Goal: Information Seeking & Learning: Learn about a topic

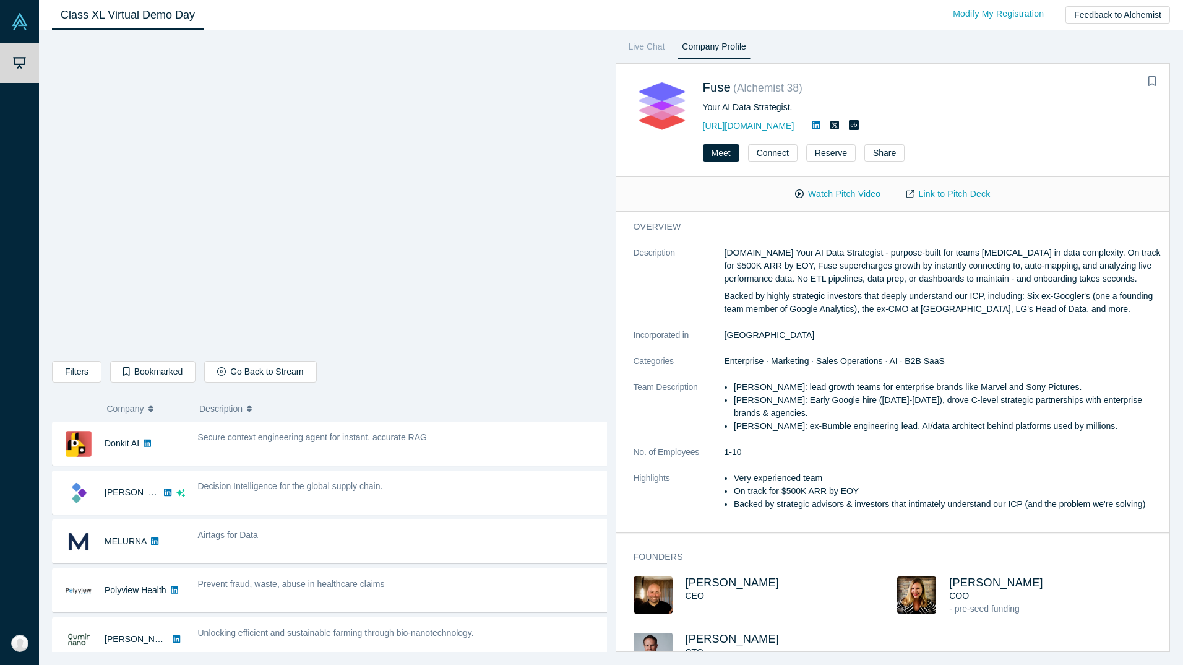
scroll to position [538, 0]
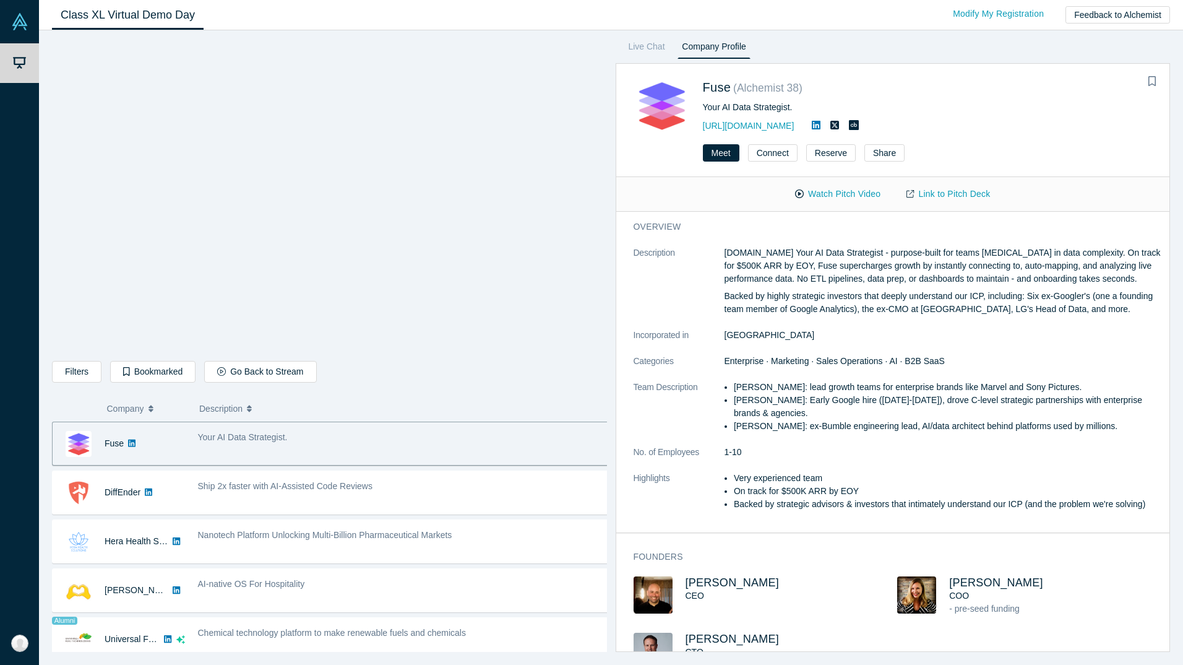
click at [321, 23] on div "Class XL Virtual Demo Day Livestream starts in 0-1 days 0-2 hr 0-46 min Modify …" at bounding box center [611, 15] width 1144 height 30
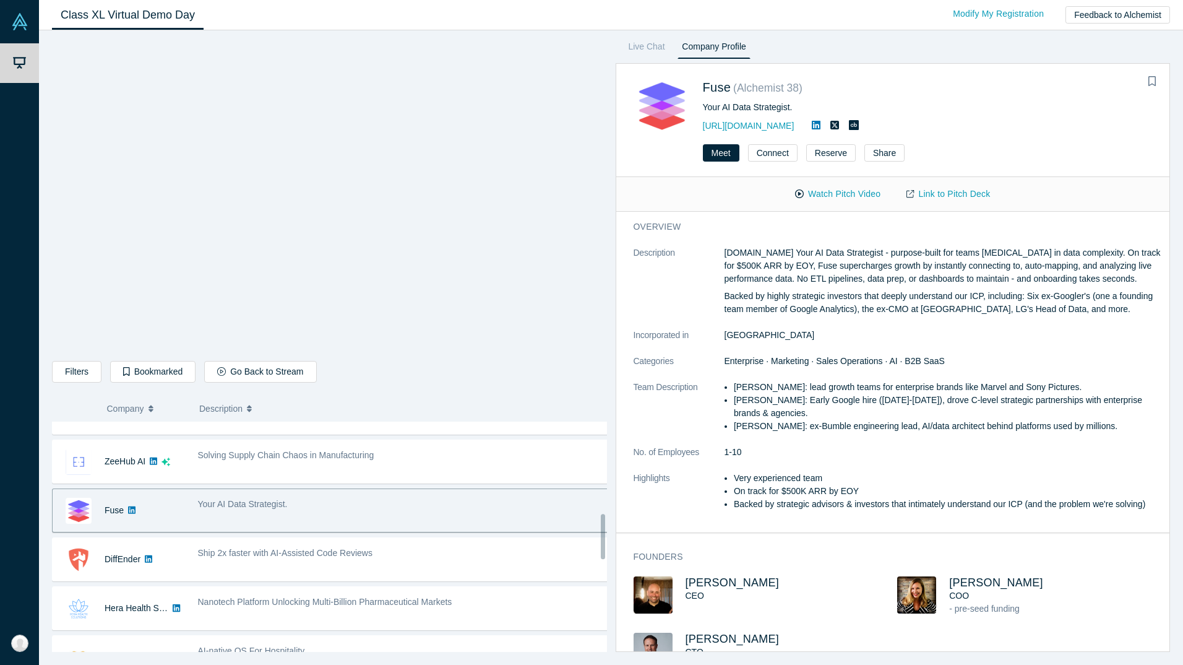
scroll to position [464, 0]
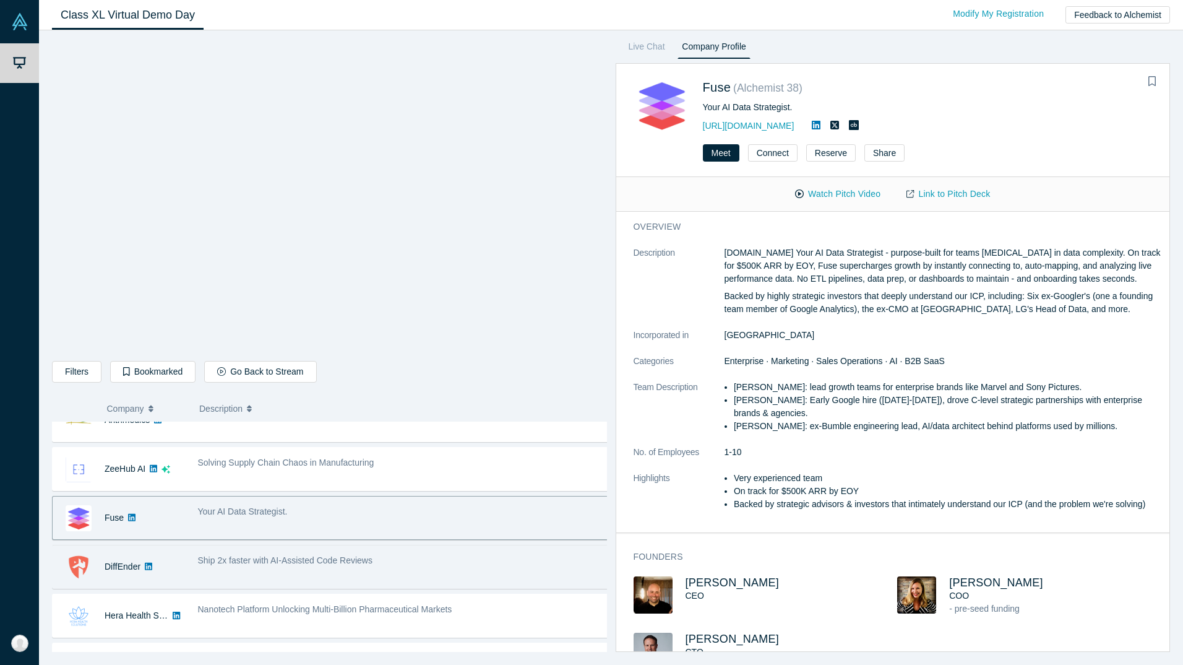
click at [119, 555] on div "DiffEnder" at bounding box center [123, 566] width 36 height 43
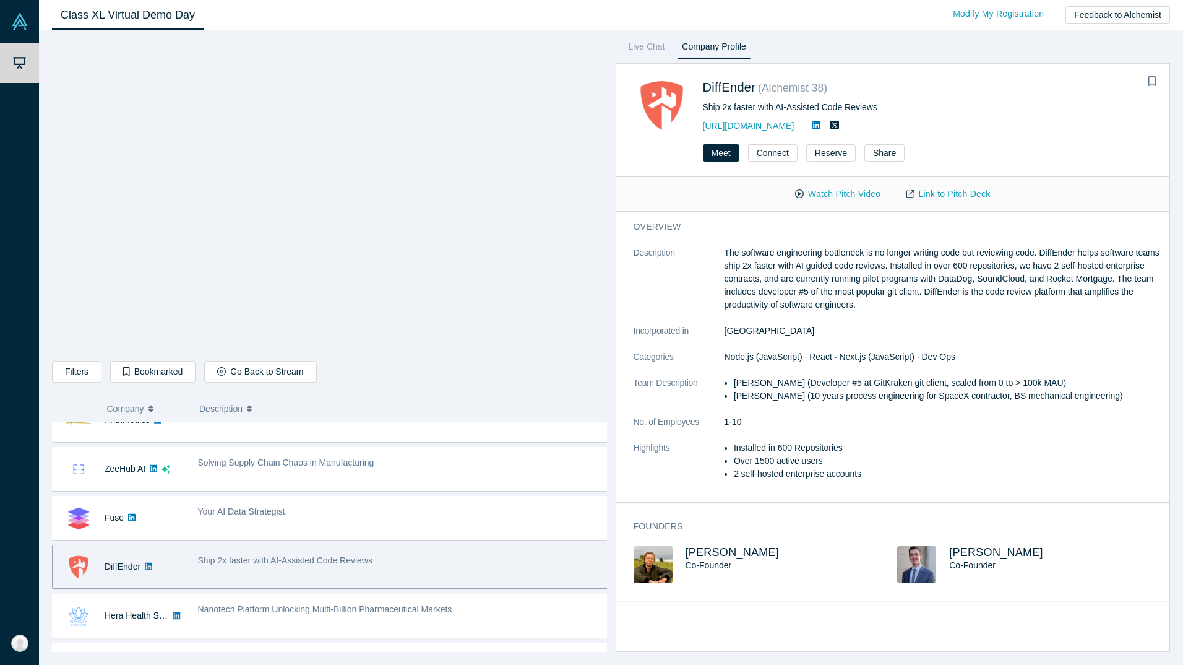
click at [848, 193] on button "Watch Pitch Video" at bounding box center [837, 194] width 111 height 22
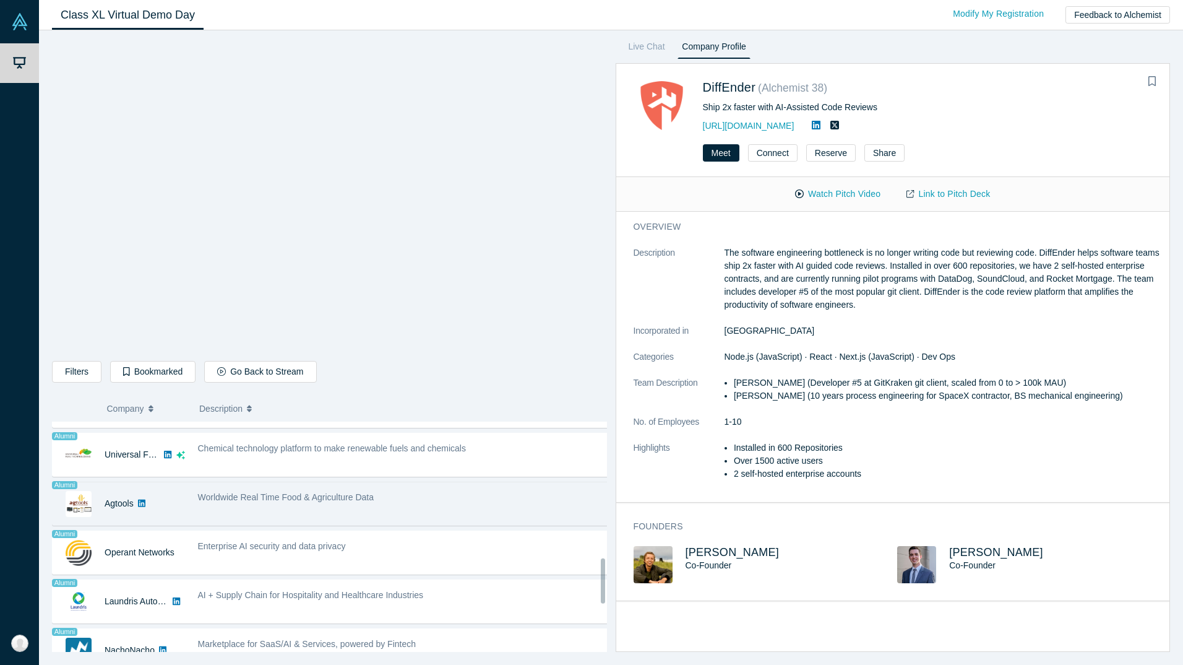
scroll to position [742, 0]
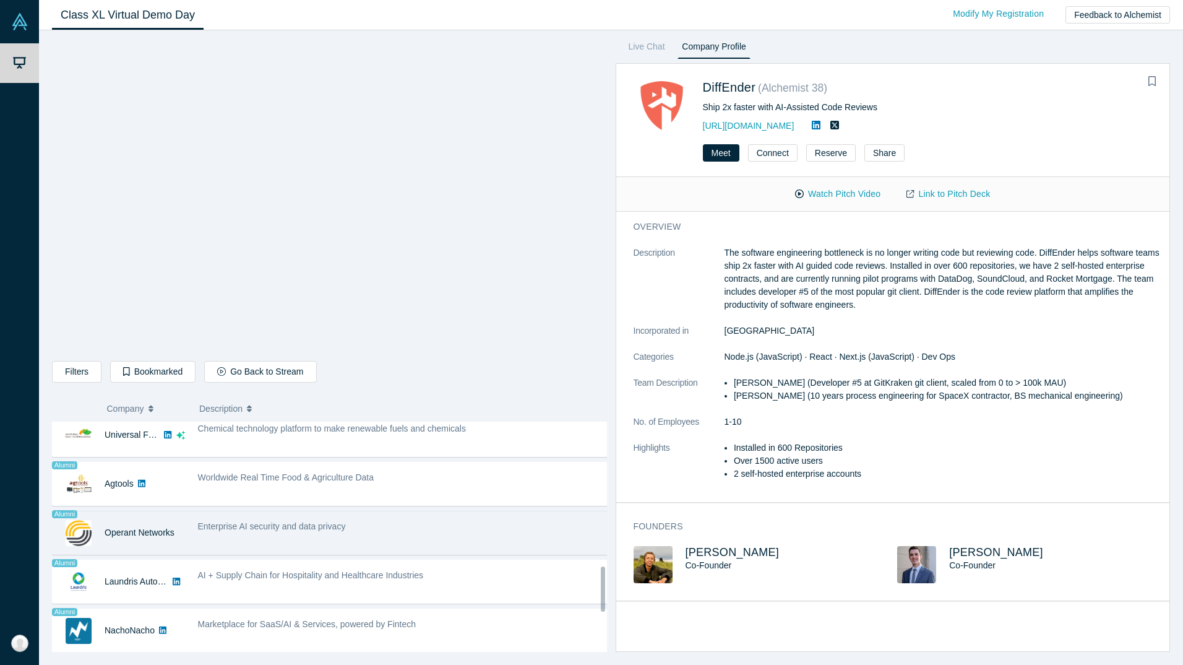
click at [258, 521] on span "Enterprise AI security and data privacy" at bounding box center [272, 526] width 148 height 10
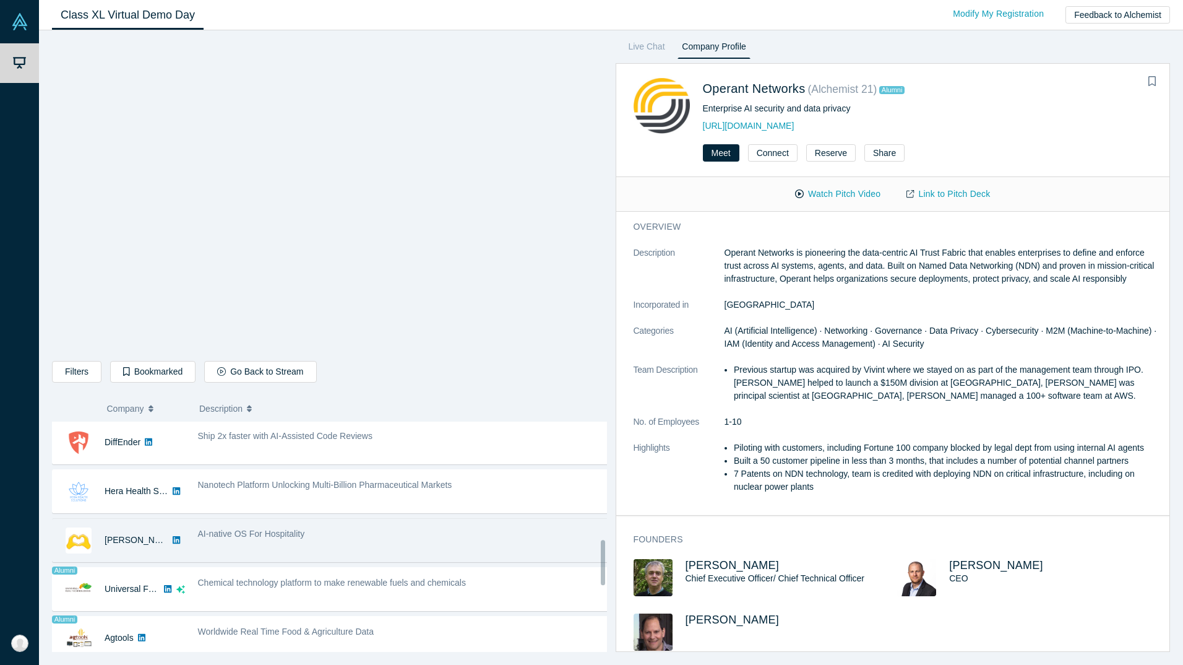
scroll to position [618, 0]
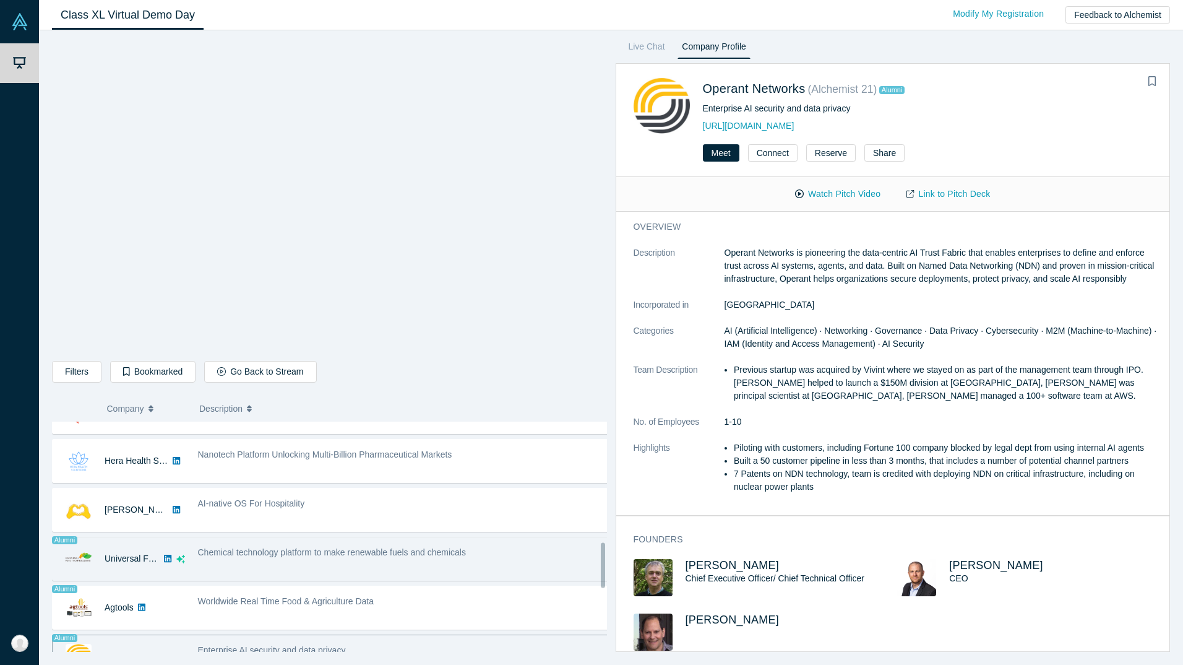
click at [263, 555] on span "Chemical technology platform to make renewable fuels and chemicals" at bounding box center [332, 552] width 268 height 10
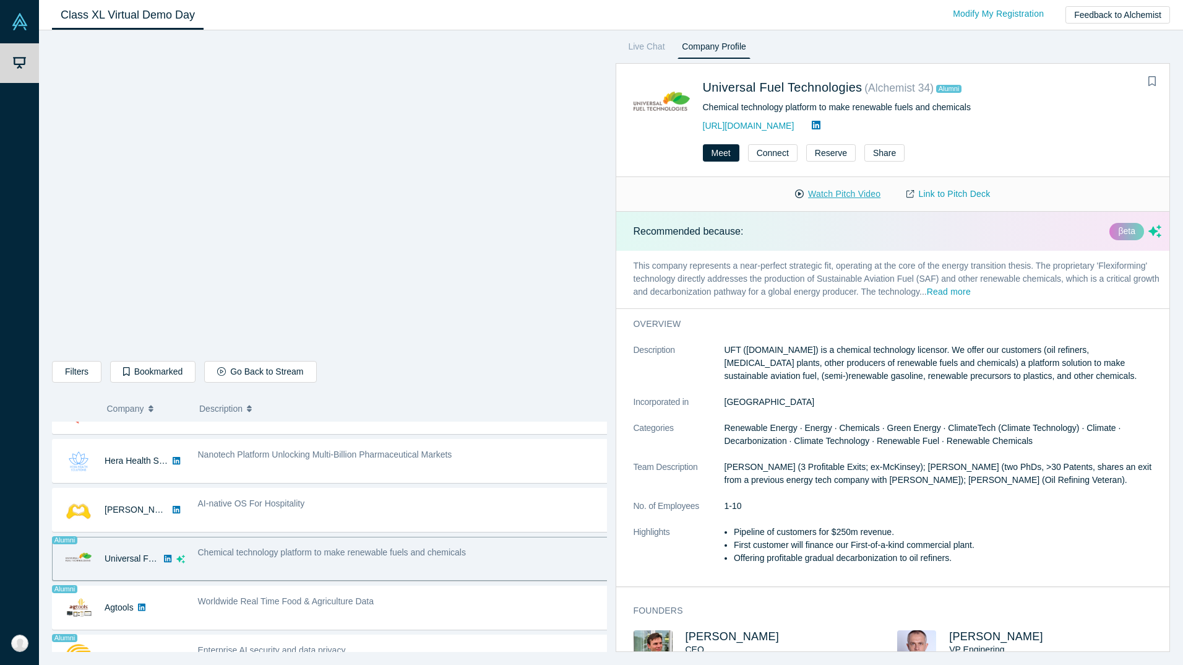
click at [847, 194] on button "Watch Pitch Video" at bounding box center [837, 194] width 111 height 22
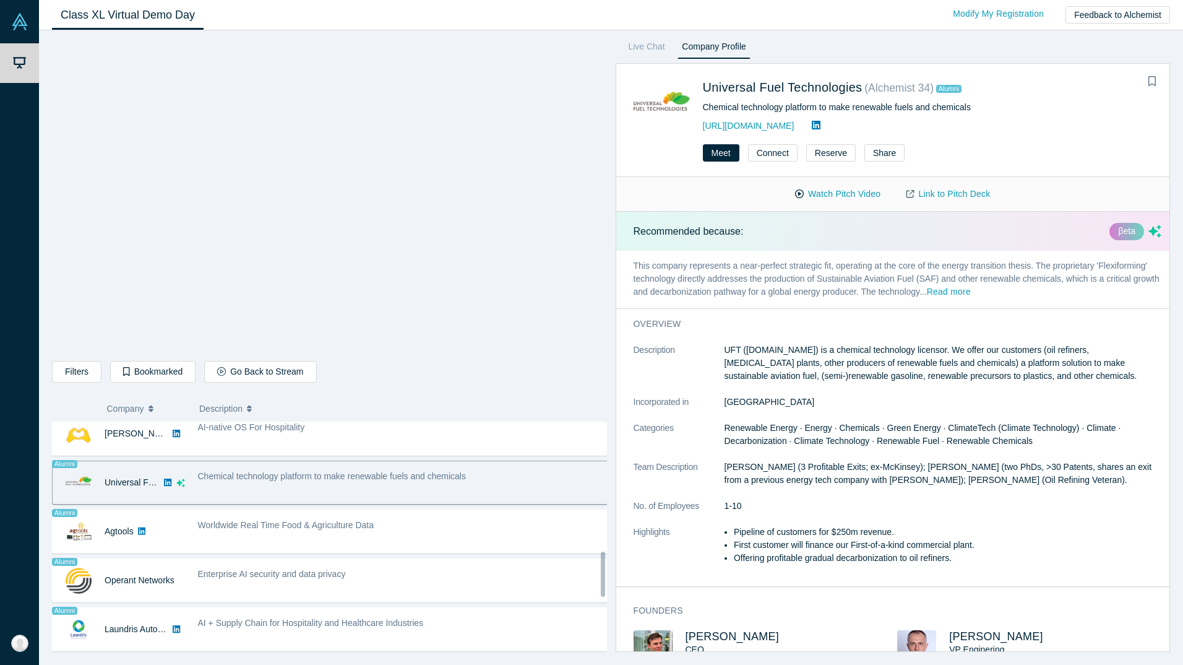
scroll to position [727, 0]
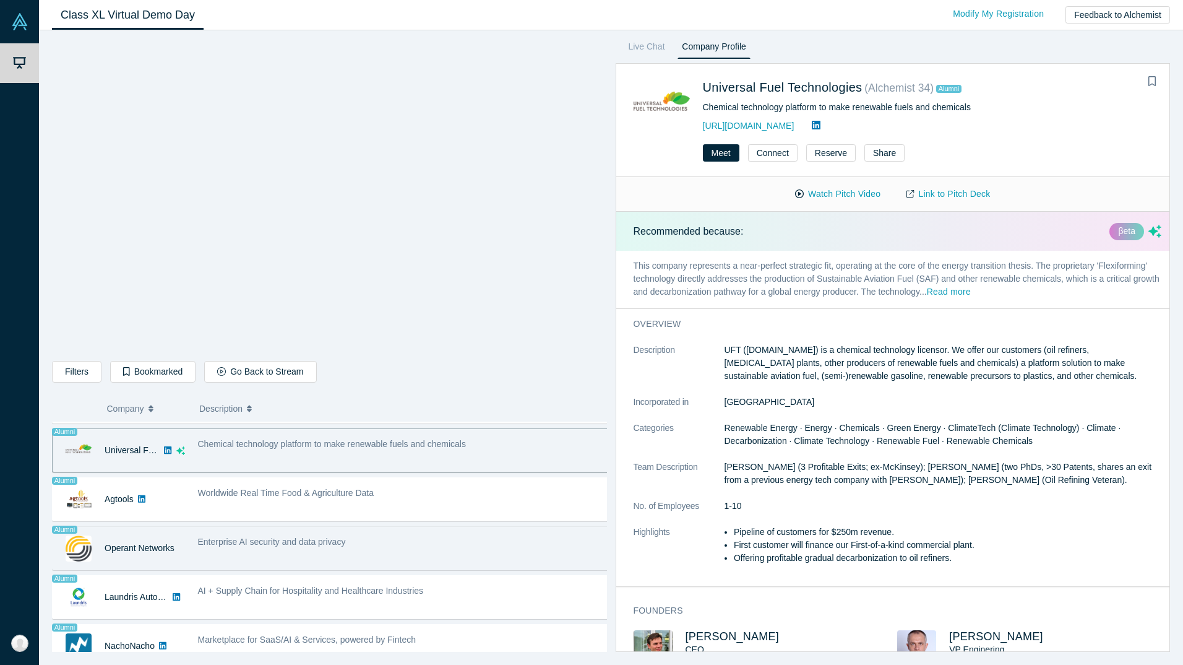
click at [376, 537] on div "Enterprise AI security and data privacy" at bounding box center [404, 541] width 412 height 13
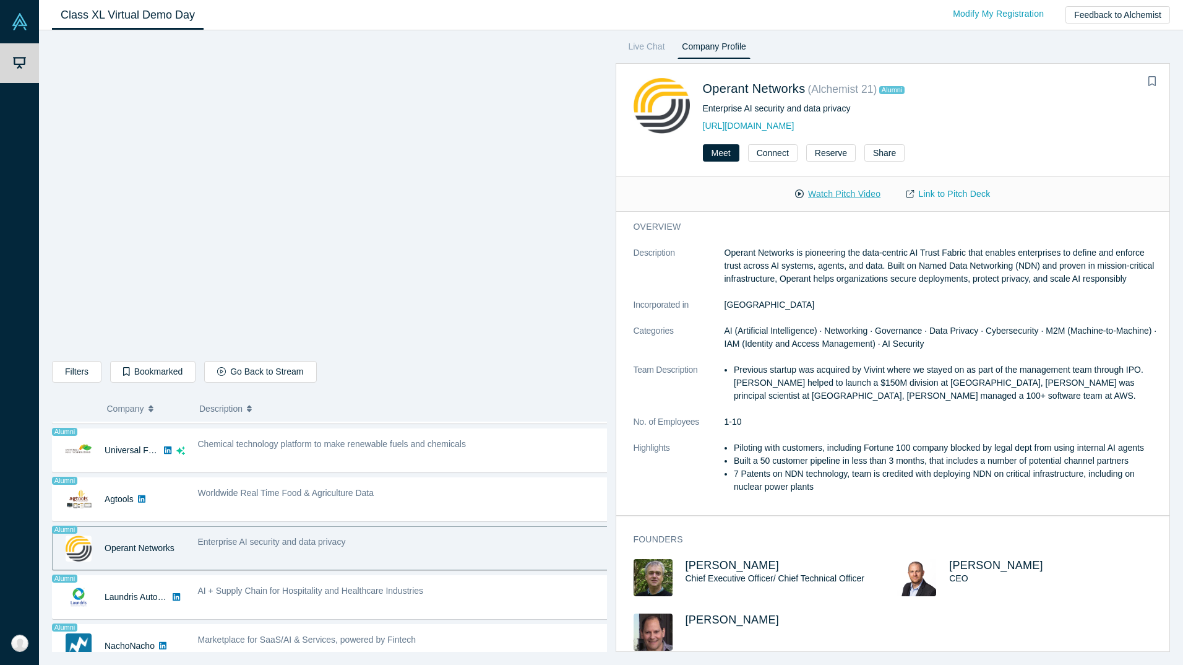
click at [812, 196] on button "Watch Pitch Video" at bounding box center [837, 194] width 111 height 22
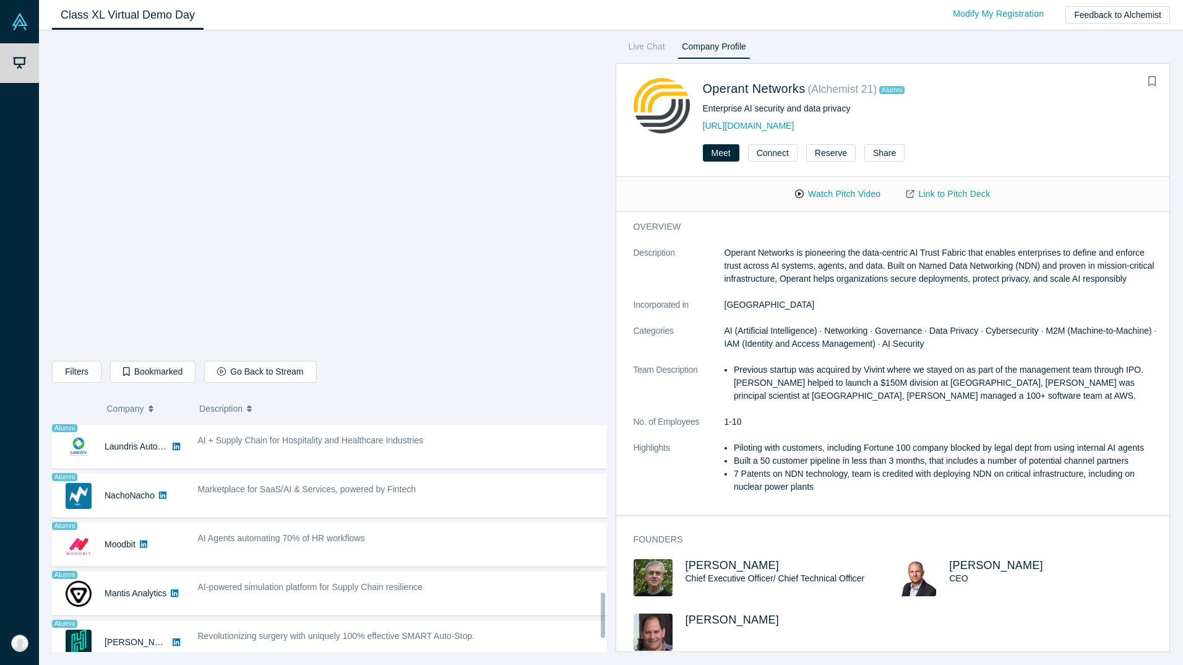
scroll to position [835, 0]
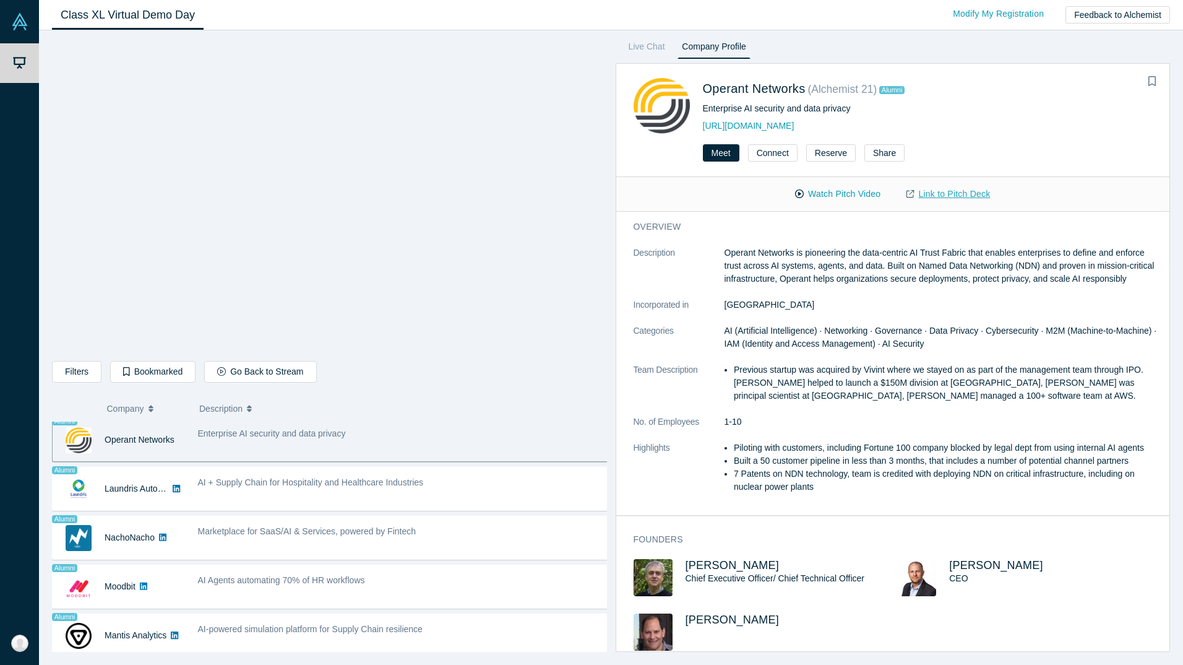
click at [951, 189] on link "Link to Pitch Deck" at bounding box center [949, 194] width 110 height 22
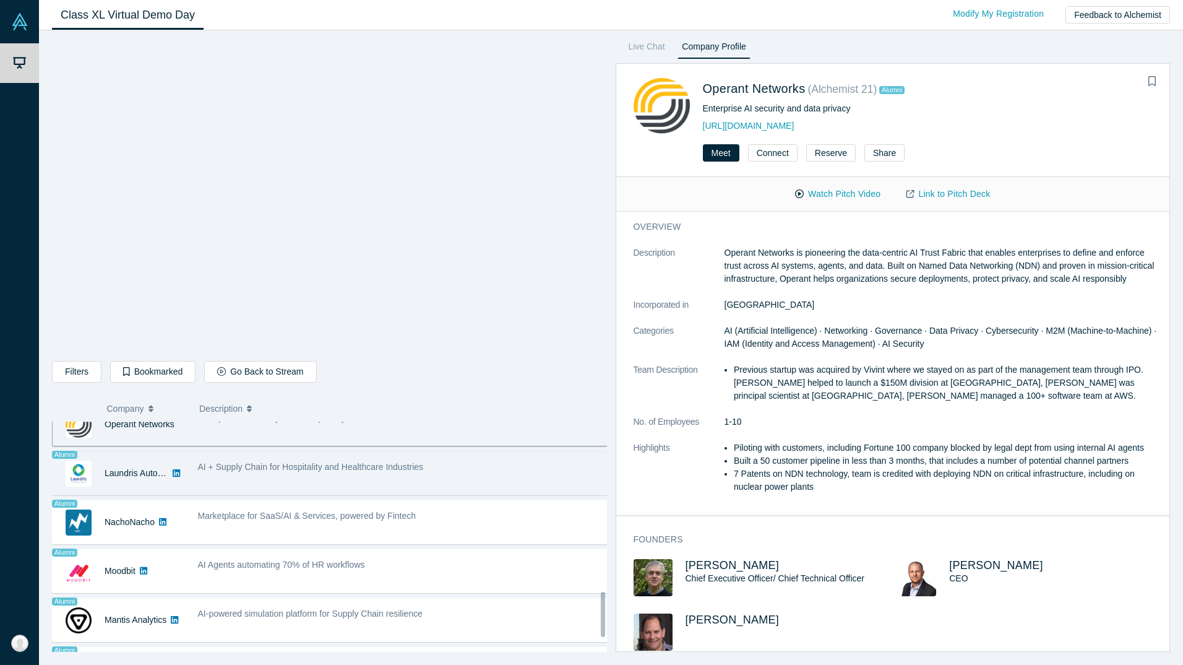
scroll to position [943, 0]
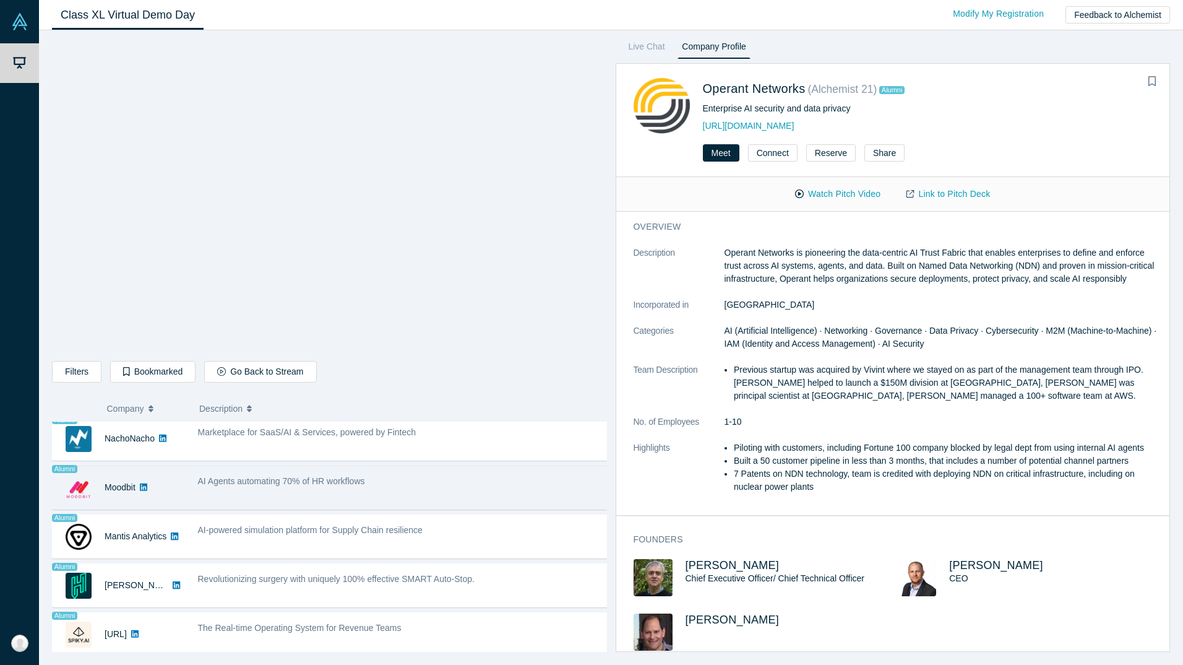
click at [267, 479] on div "AI Agents automating 70% of HR workflows" at bounding box center [403, 487] width 425 height 39
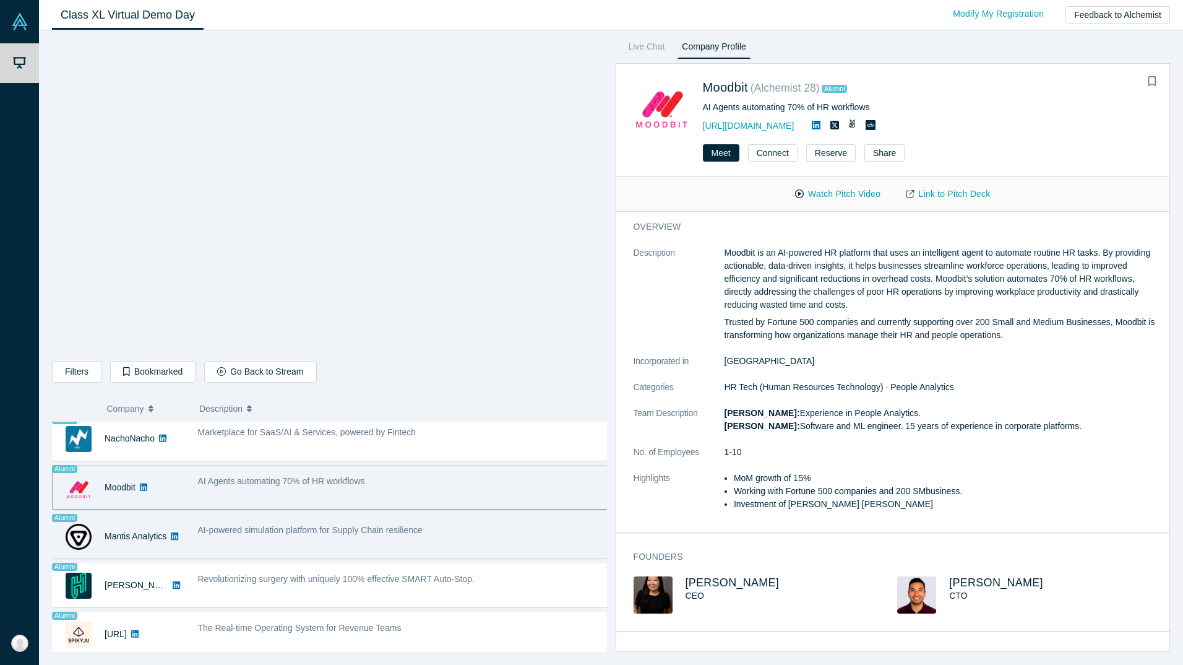
click at [250, 529] on div "AI-powered simulation platform for Supply Chain resilience" at bounding box center [403, 536] width 425 height 39
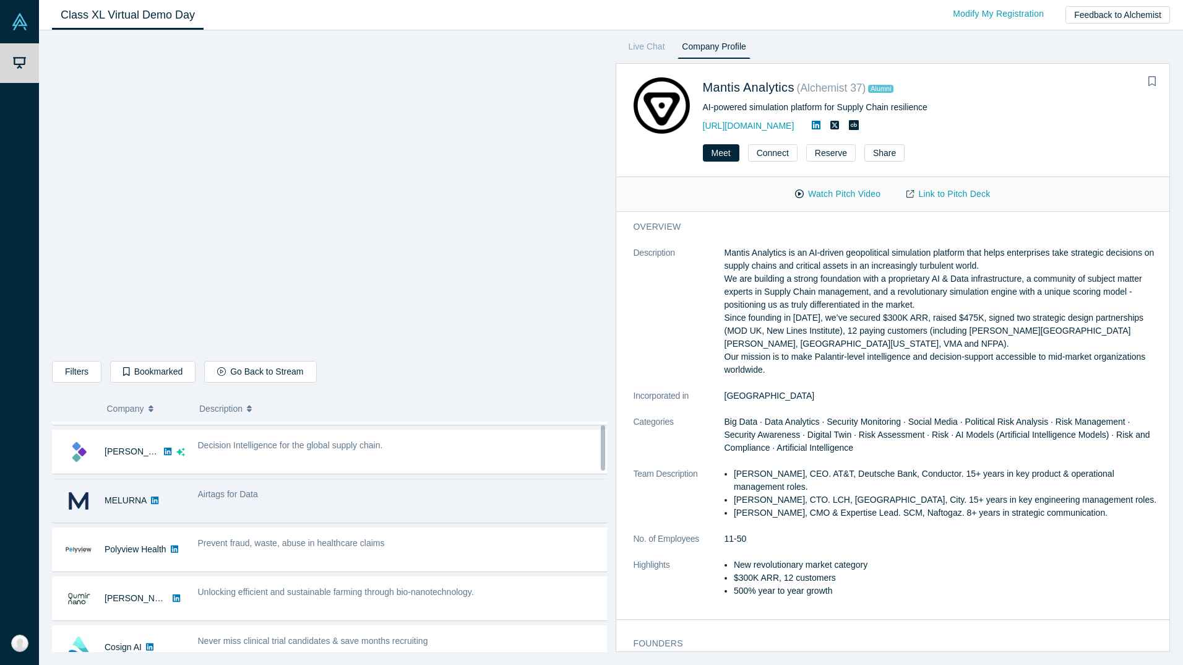
scroll to position [0, 0]
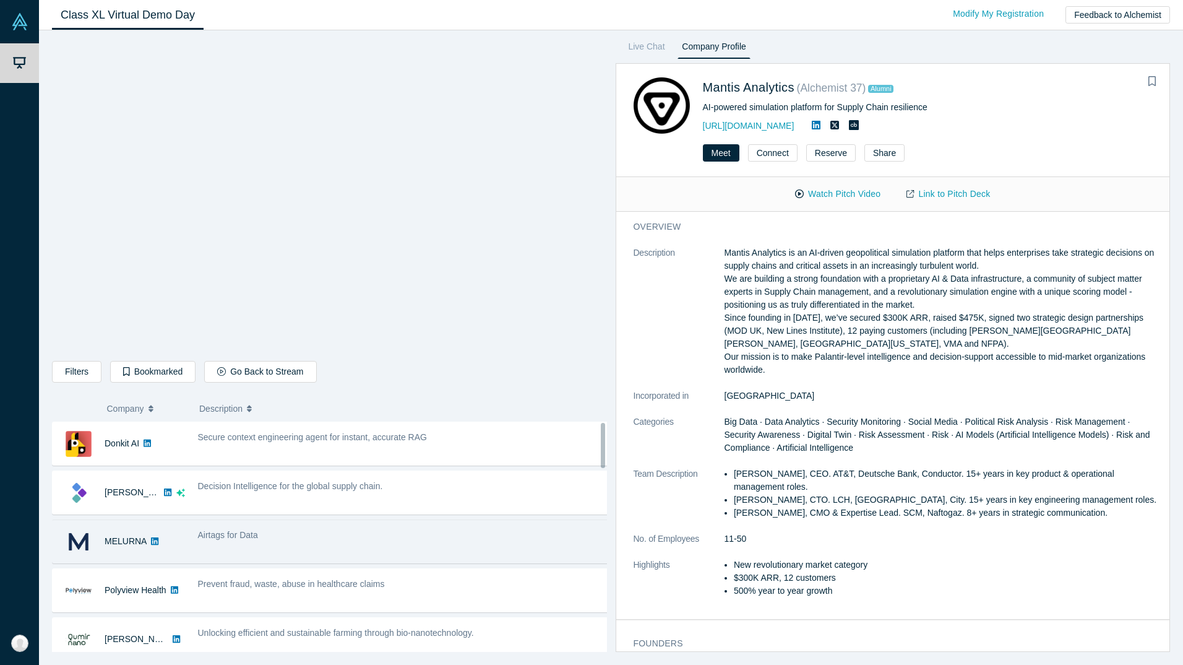
click at [320, 550] on div "Airtags for Data" at bounding box center [403, 541] width 425 height 39
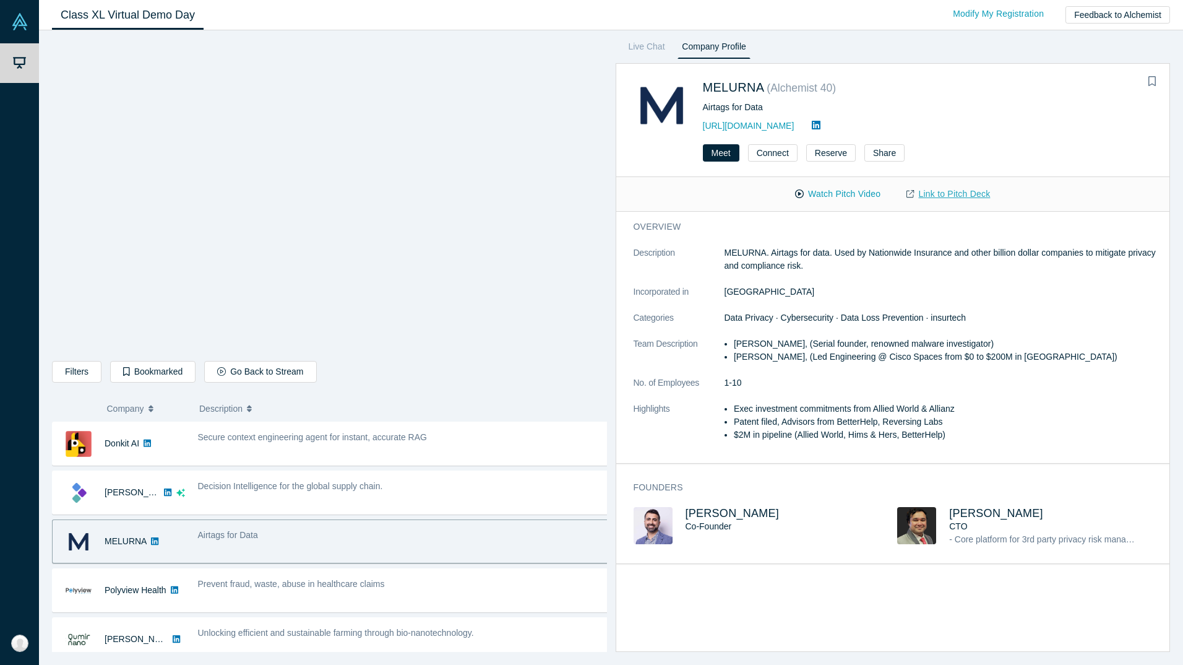
click at [975, 189] on link "Link to Pitch Deck" at bounding box center [949, 194] width 110 height 22
click at [878, 147] on button "Share" at bounding box center [885, 152] width 40 height 17
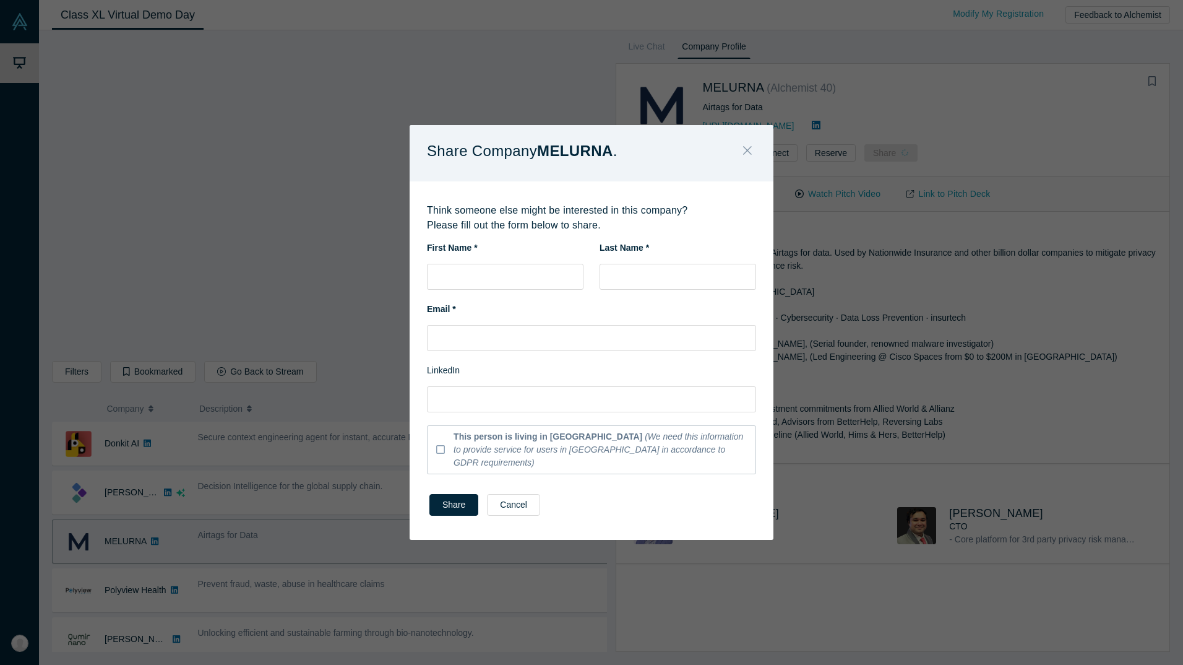
click at [753, 157] on button "Close" at bounding box center [748, 151] width 26 height 27
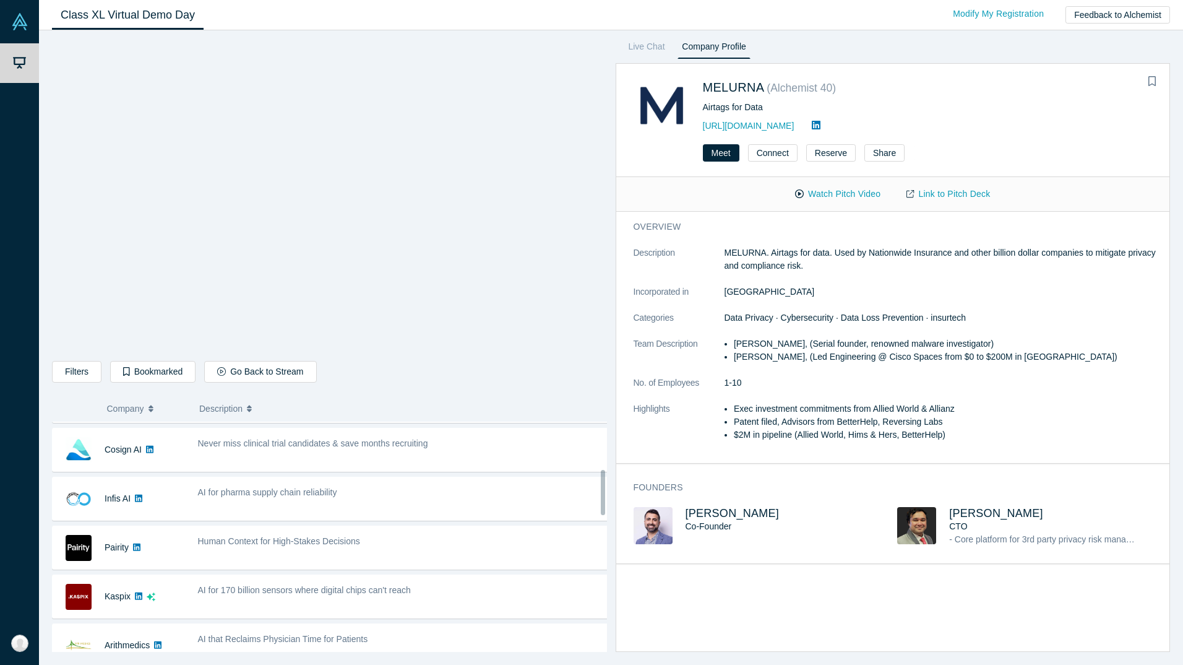
scroll to position [248, 0]
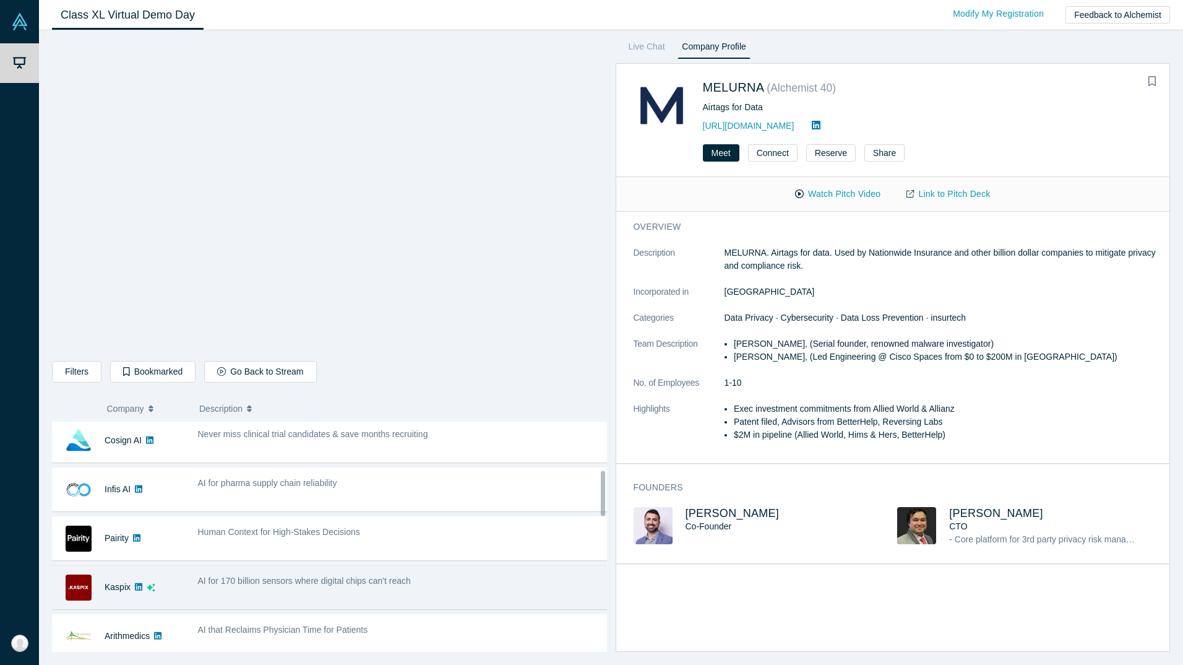
click at [248, 573] on div "AI for 170 billion sensors where digital chips can't reach" at bounding box center [403, 587] width 425 height 39
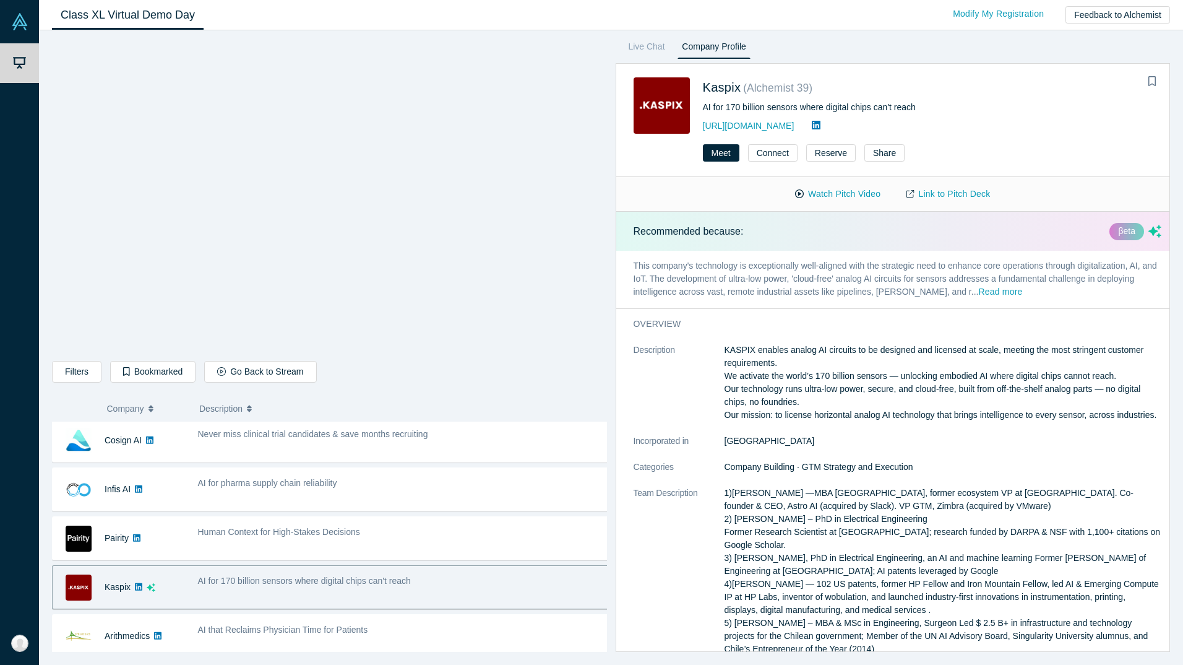
click at [138, 588] on icon at bounding box center [138, 586] width 7 height 7
